Goal: Find specific page/section: Find specific page/section

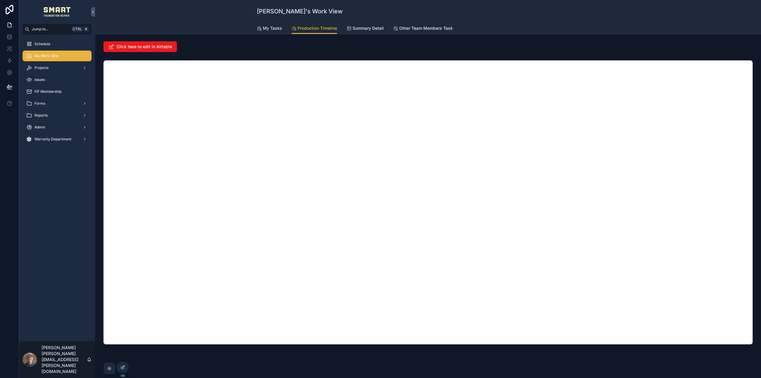
click at [59, 67] on div "Projects" at bounding box center [57, 68] width 62 height 10
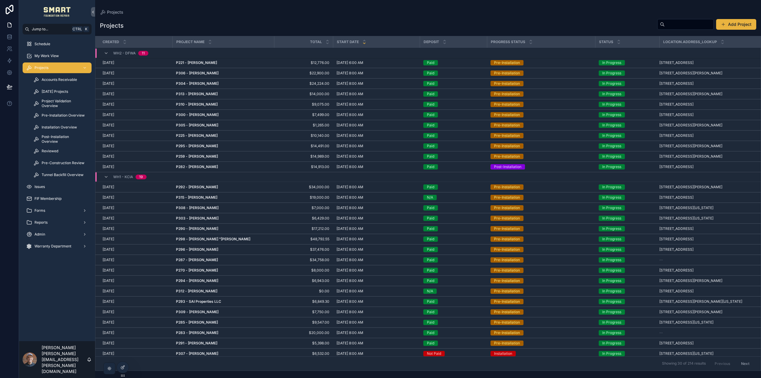
click at [56, 80] on span "Accounts Receivable" at bounding box center [59, 79] width 35 height 5
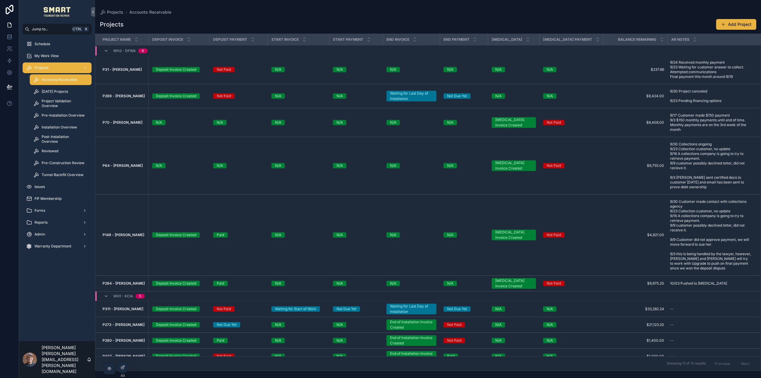
click at [59, 90] on span "[DATE] Projects" at bounding box center [55, 91] width 26 height 5
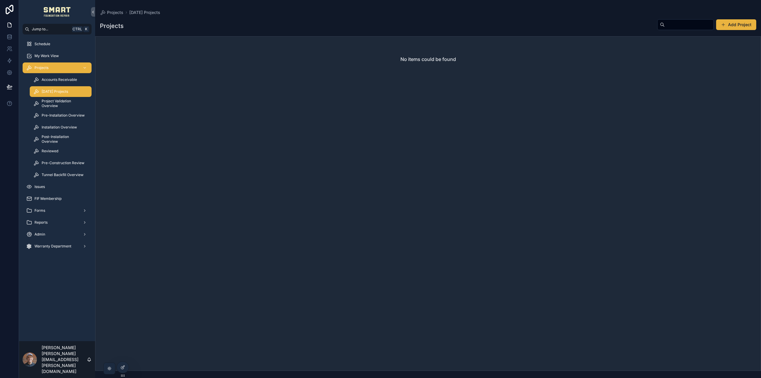
click at [58, 101] on span "Project Validation Overview" at bounding box center [64, 104] width 44 height 10
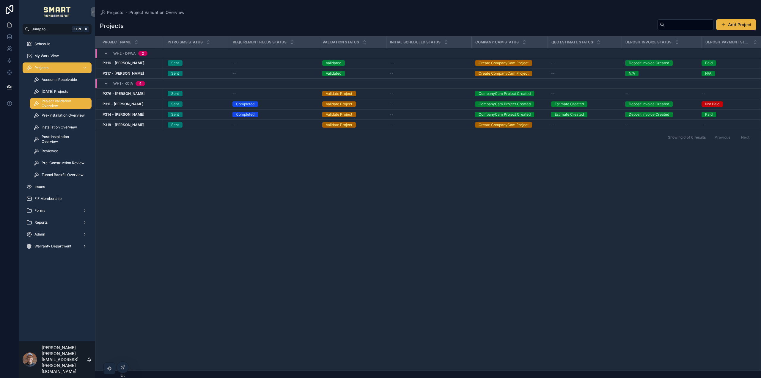
click at [194, 162] on div "Project Name Intro SMS Status Requirement Fields Status validation status Initi…" at bounding box center [428, 204] width 666 height 334
click at [41, 81] on div "Accounts Receivable" at bounding box center [60, 80] width 55 height 10
